Goal: Task Accomplishment & Management: Use online tool/utility

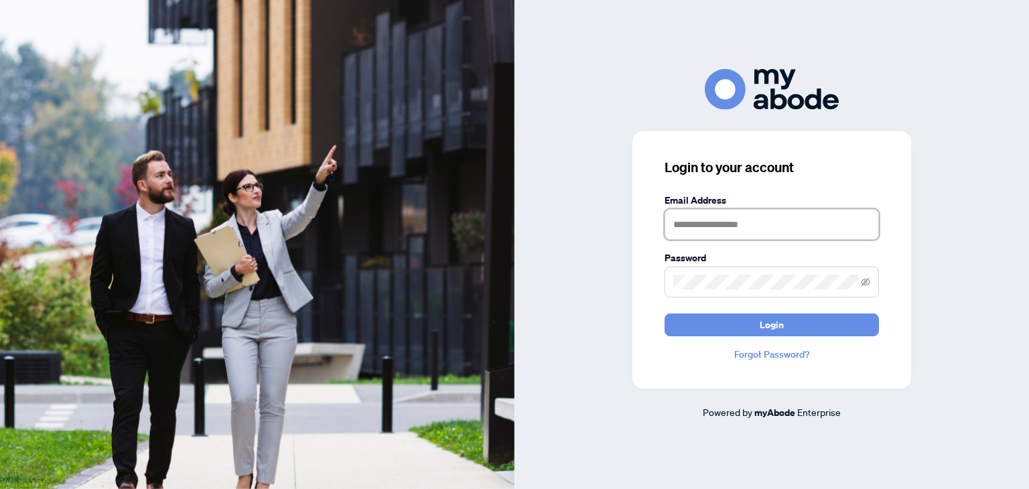
click at [687, 223] on input "text" at bounding box center [771, 224] width 214 height 31
type input "**********"
click at [664, 313] on button "Login" at bounding box center [771, 324] width 214 height 23
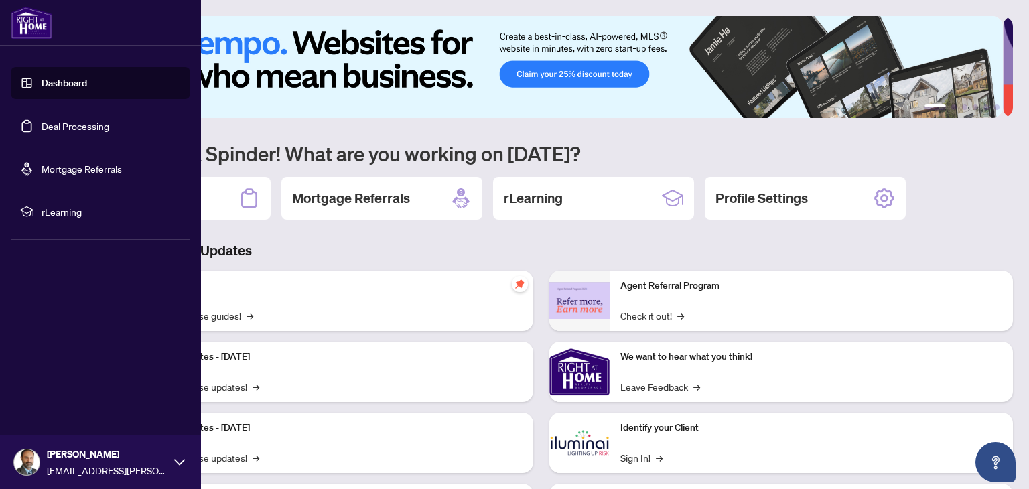
click at [75, 89] on link "Dashboard" at bounding box center [65, 83] width 46 height 12
click at [84, 84] on link "Dashboard" at bounding box center [65, 83] width 46 height 12
click at [87, 79] on link "Dashboard" at bounding box center [65, 83] width 46 height 12
click at [77, 89] on link "Dashboard" at bounding box center [65, 83] width 46 height 12
click at [91, 132] on link "Deal Processing" at bounding box center [76, 126] width 68 height 12
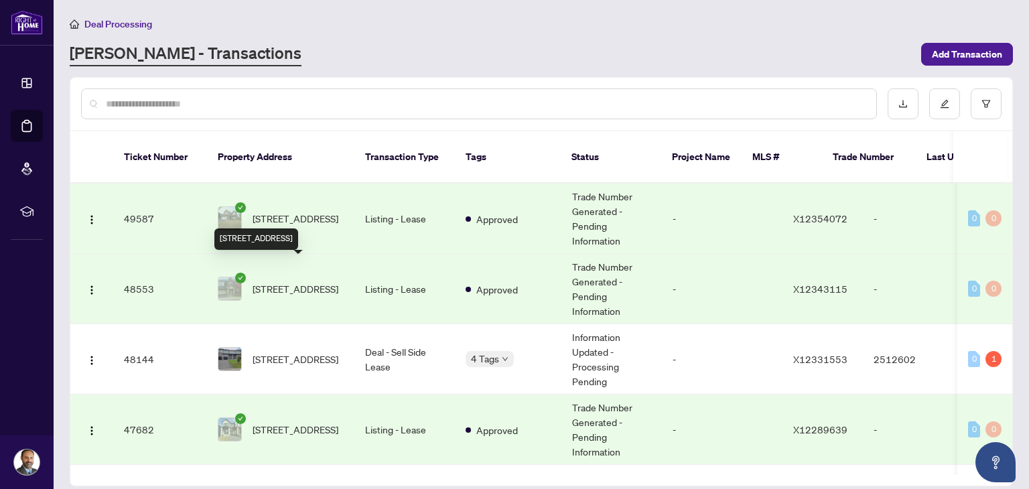
click at [338, 282] on span "[STREET_ADDRESS]" at bounding box center [296, 288] width 86 height 15
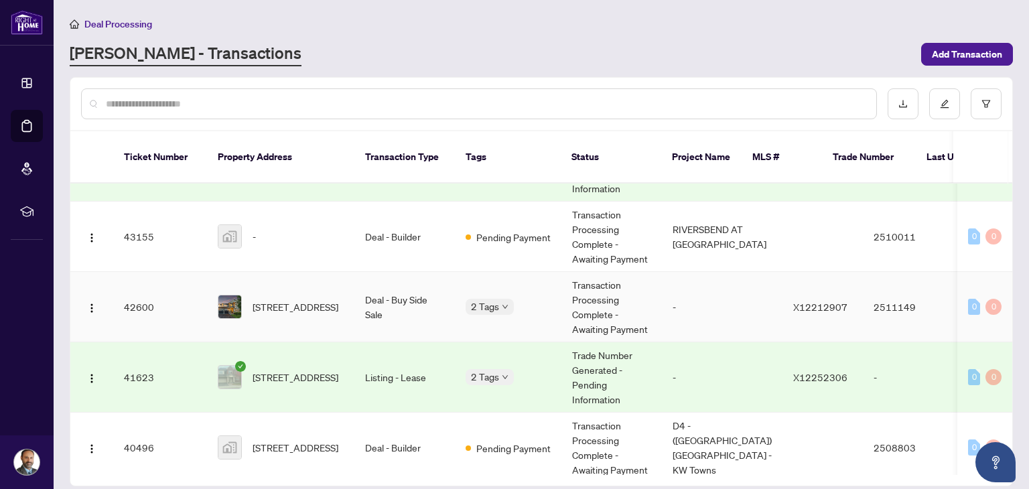
scroll to position [536, 0]
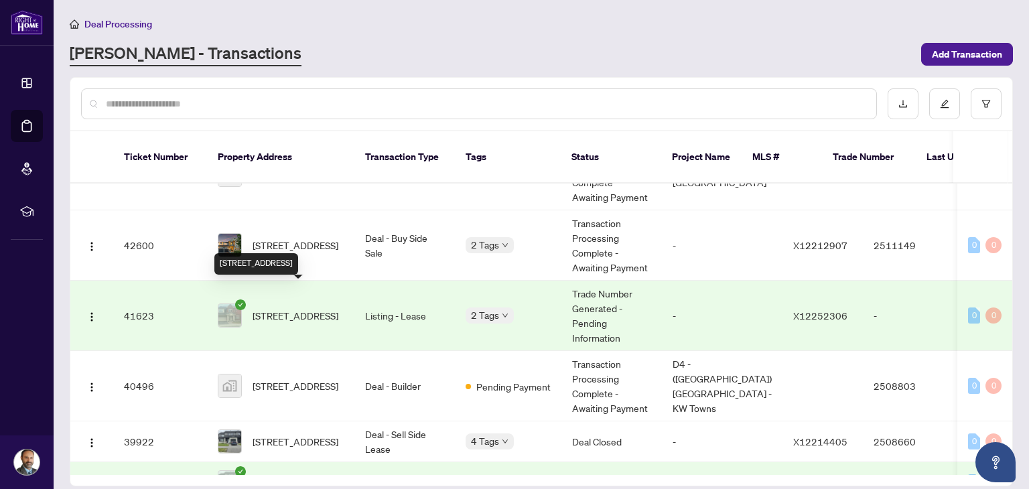
click at [311, 308] on span "[STREET_ADDRESS]" at bounding box center [296, 315] width 86 height 15
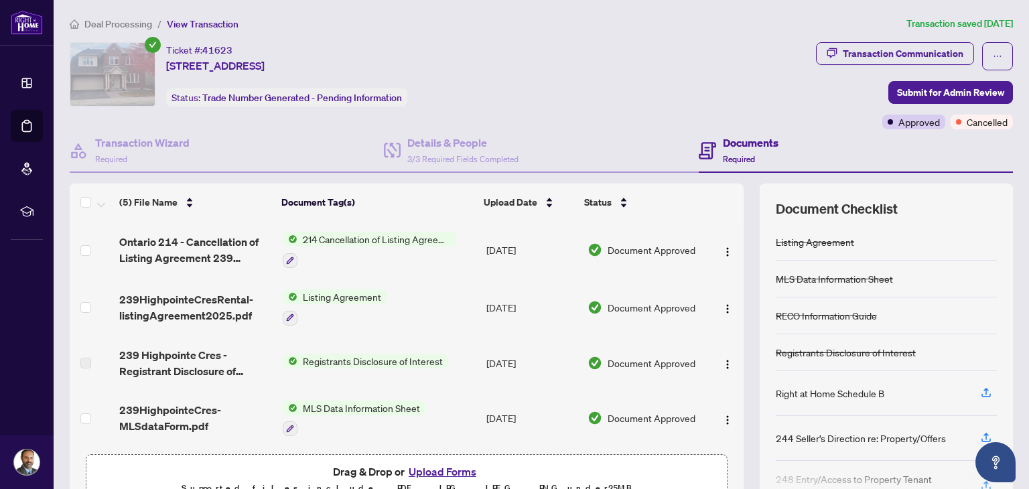
click at [350, 236] on span "214 Cancellation of Listing Agreement - Authority to Offer for Lease" at bounding box center [376, 239] width 159 height 15
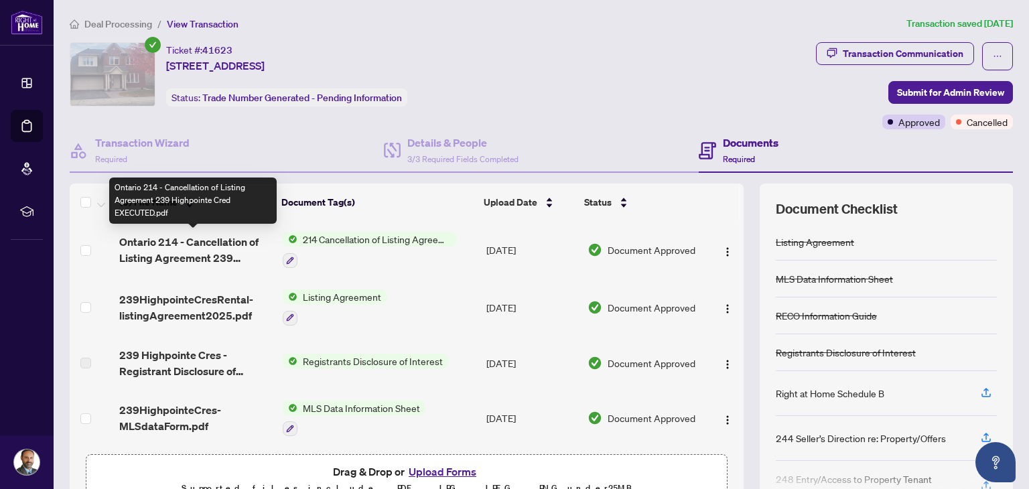
click at [202, 255] on span "Ontario 214 - Cancellation of Listing Agreement 239 Highpointe Cred EXECUTED.pdf" at bounding box center [195, 250] width 152 height 32
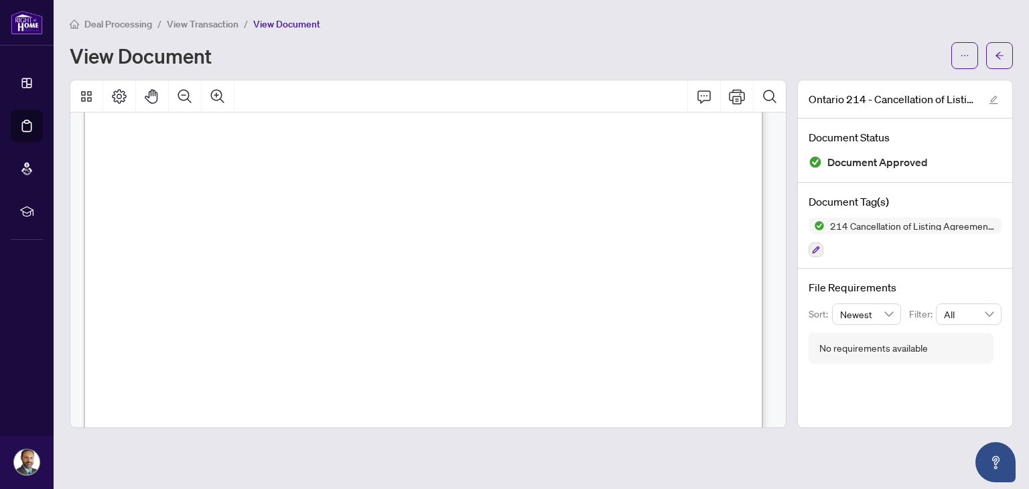
scroll to position [62, 0]
